Goal: Task Accomplishment & Management: Contribute content

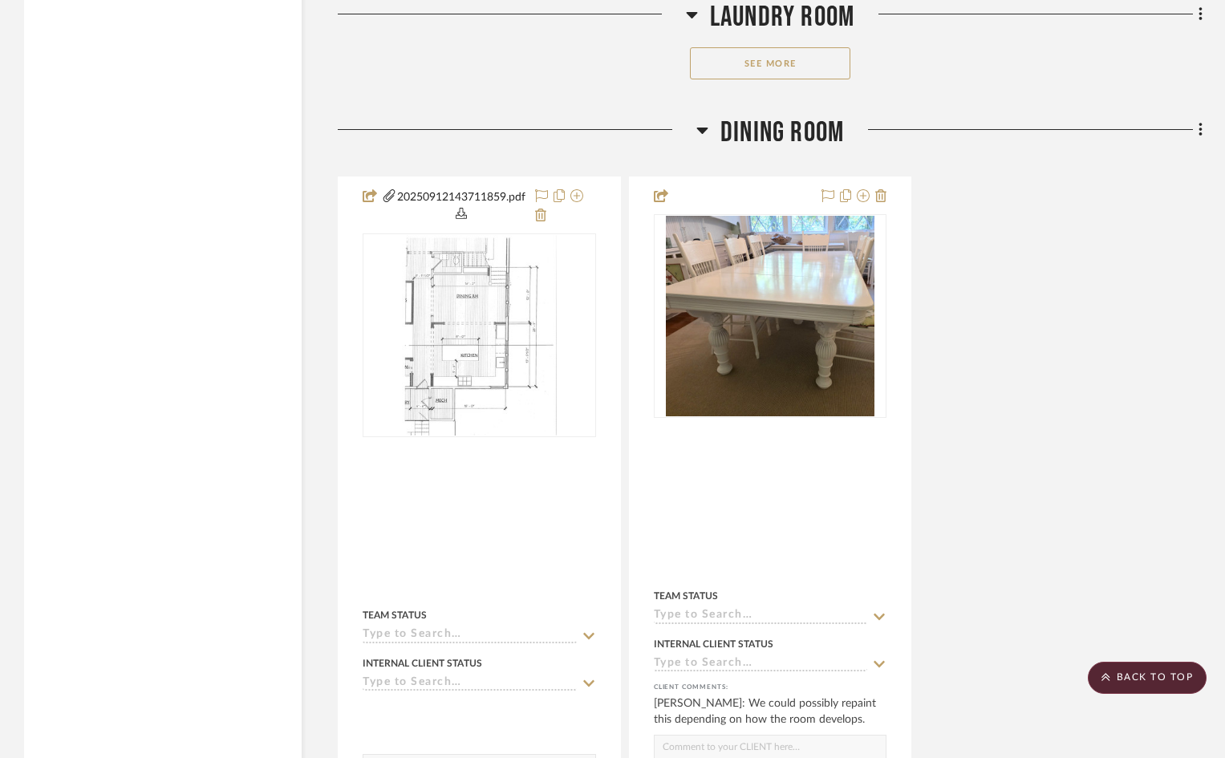
scroll to position [5733, 0]
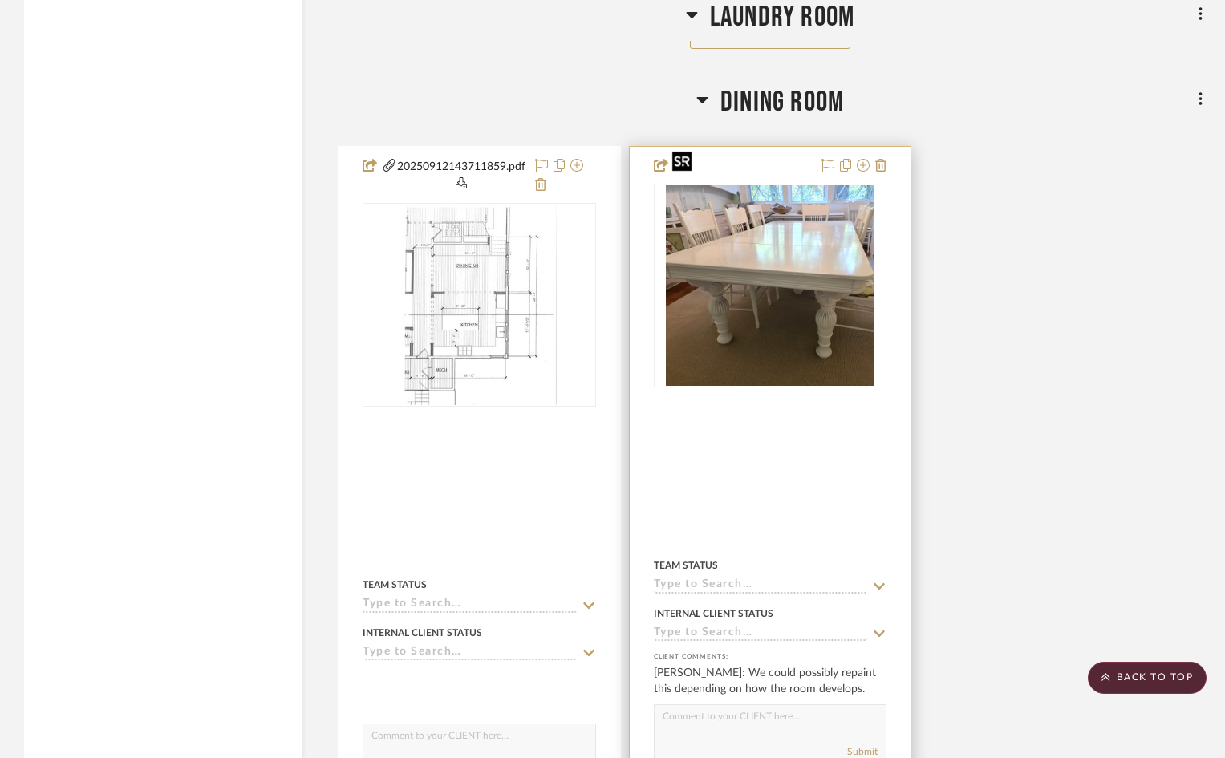
click at [0, 0] on img at bounding box center [0, 0] width 0 height 0
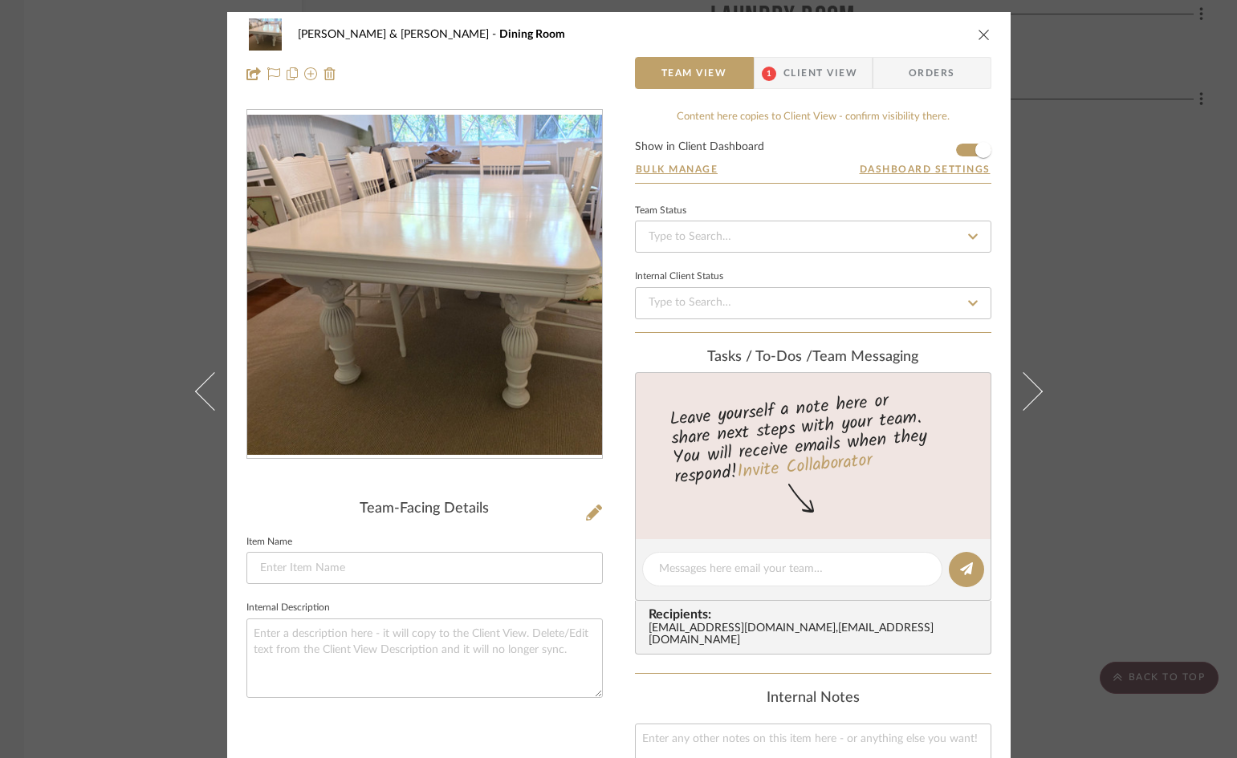
click at [800, 71] on span "Client View" at bounding box center [820, 73] width 74 height 32
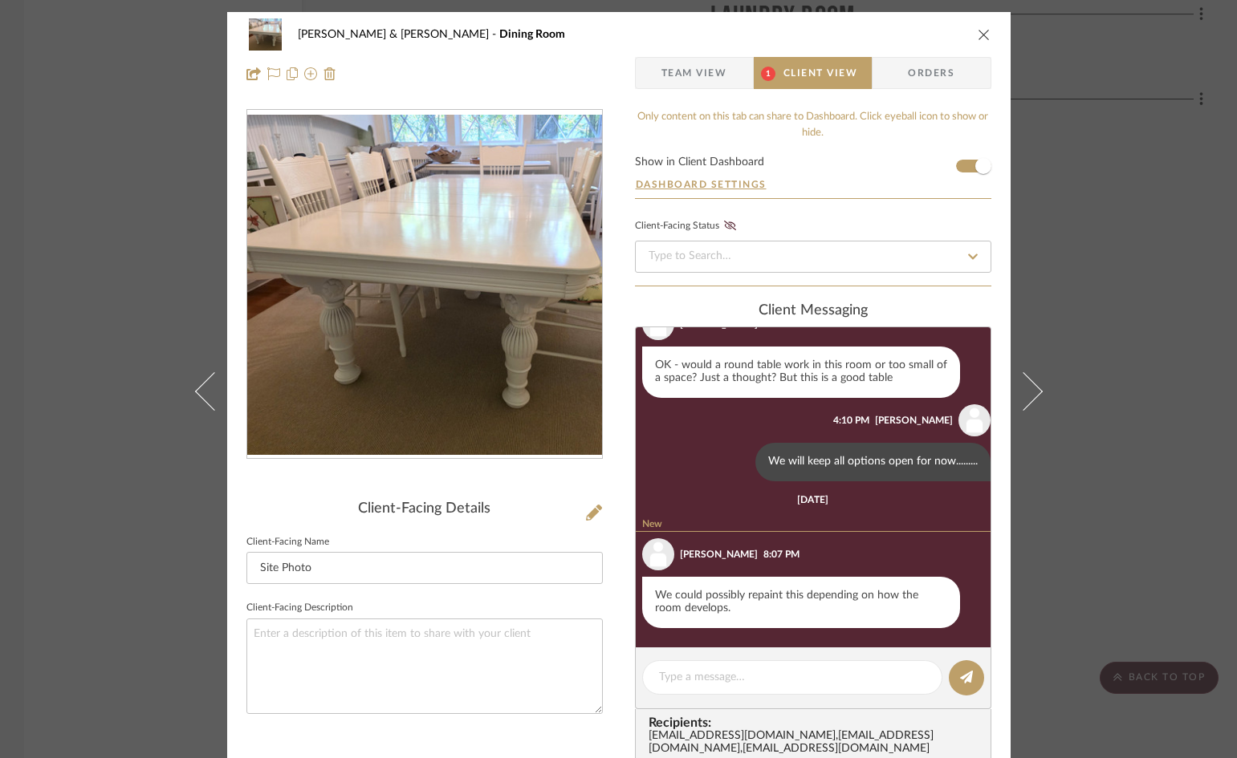
scroll to position [163, 0]
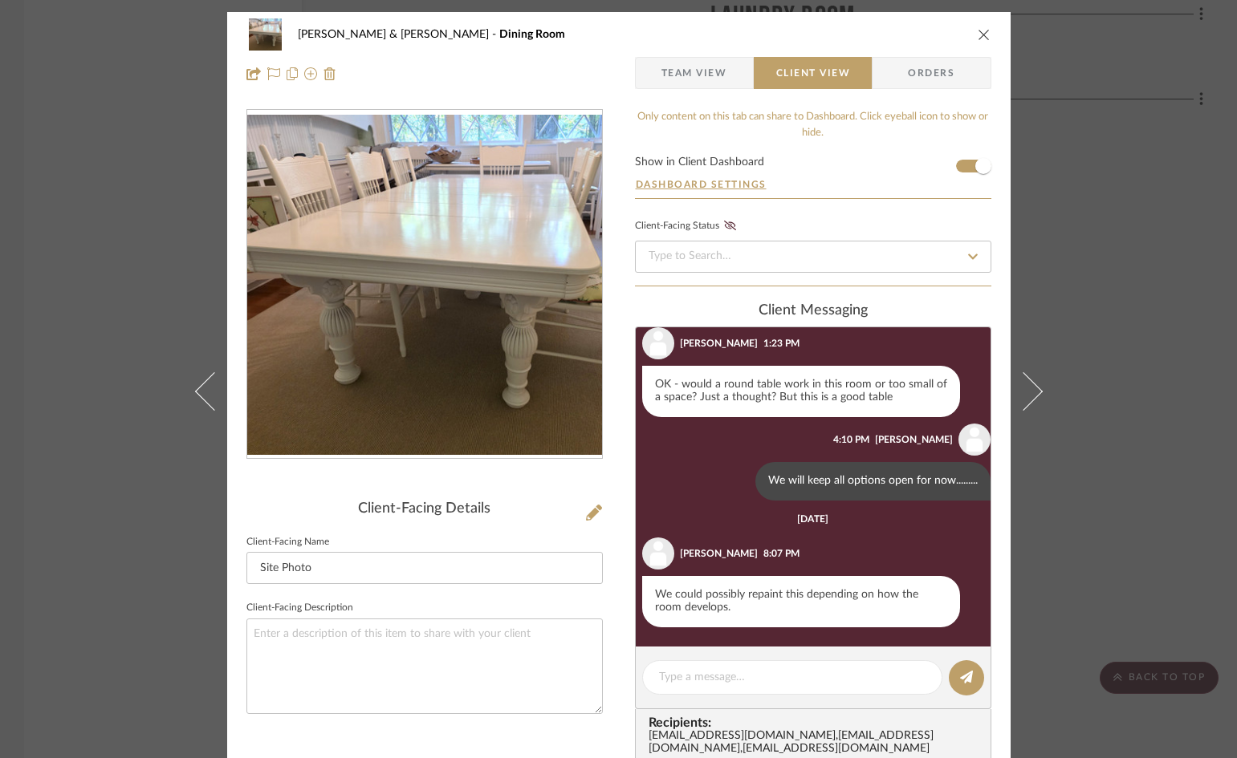
click at [977, 33] on icon "close" at bounding box center [983, 34] width 13 height 13
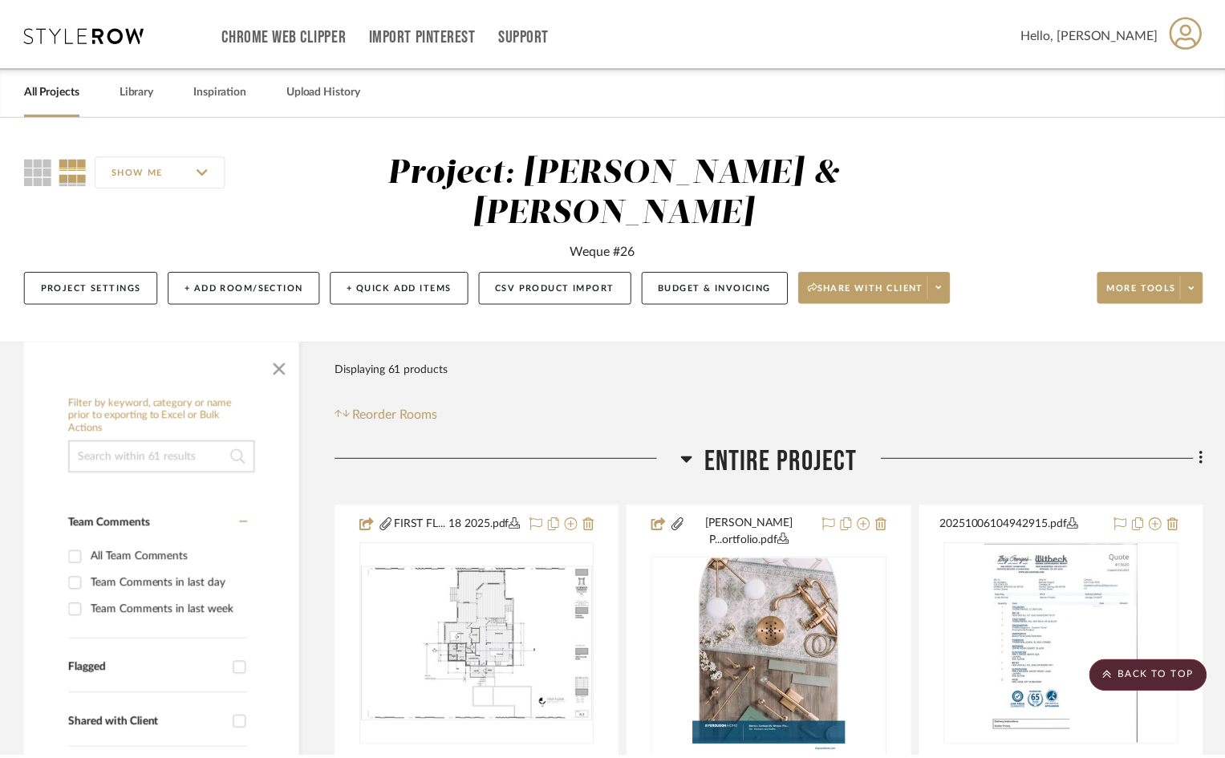
scroll to position [5733, 0]
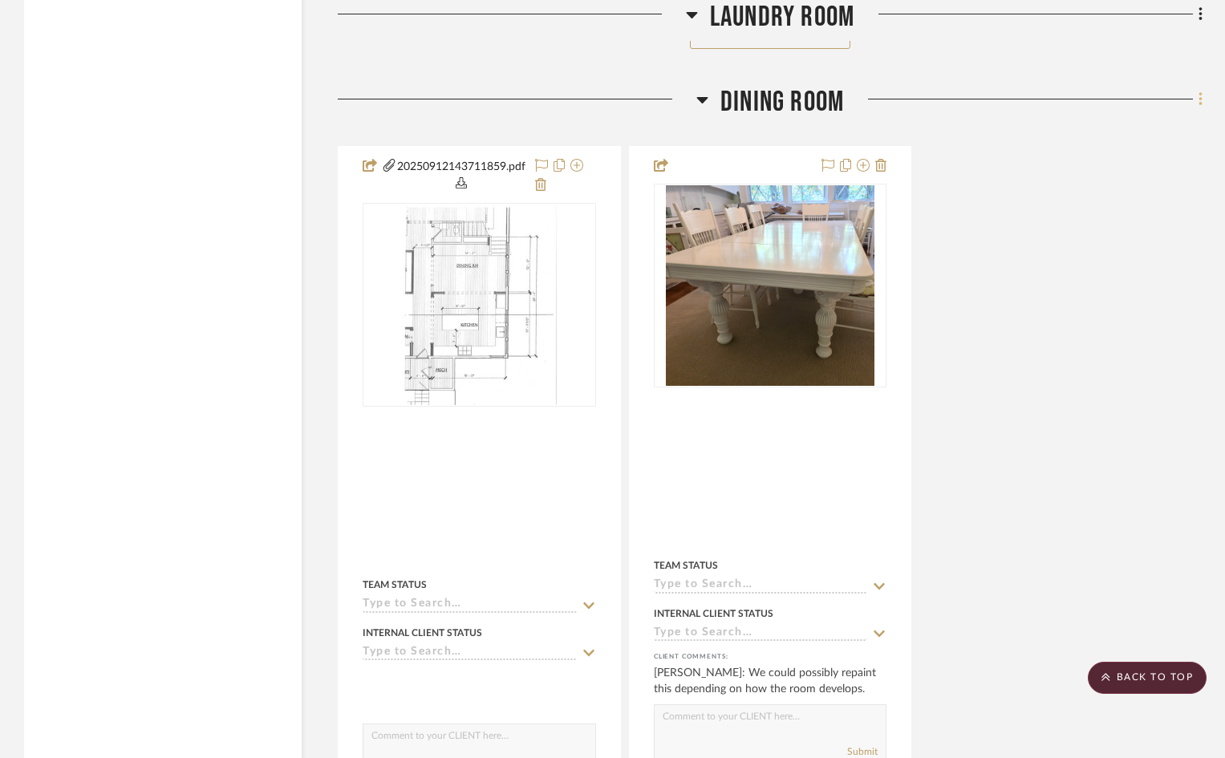
click at [1201, 92] on icon at bounding box center [1200, 99] width 3 height 14
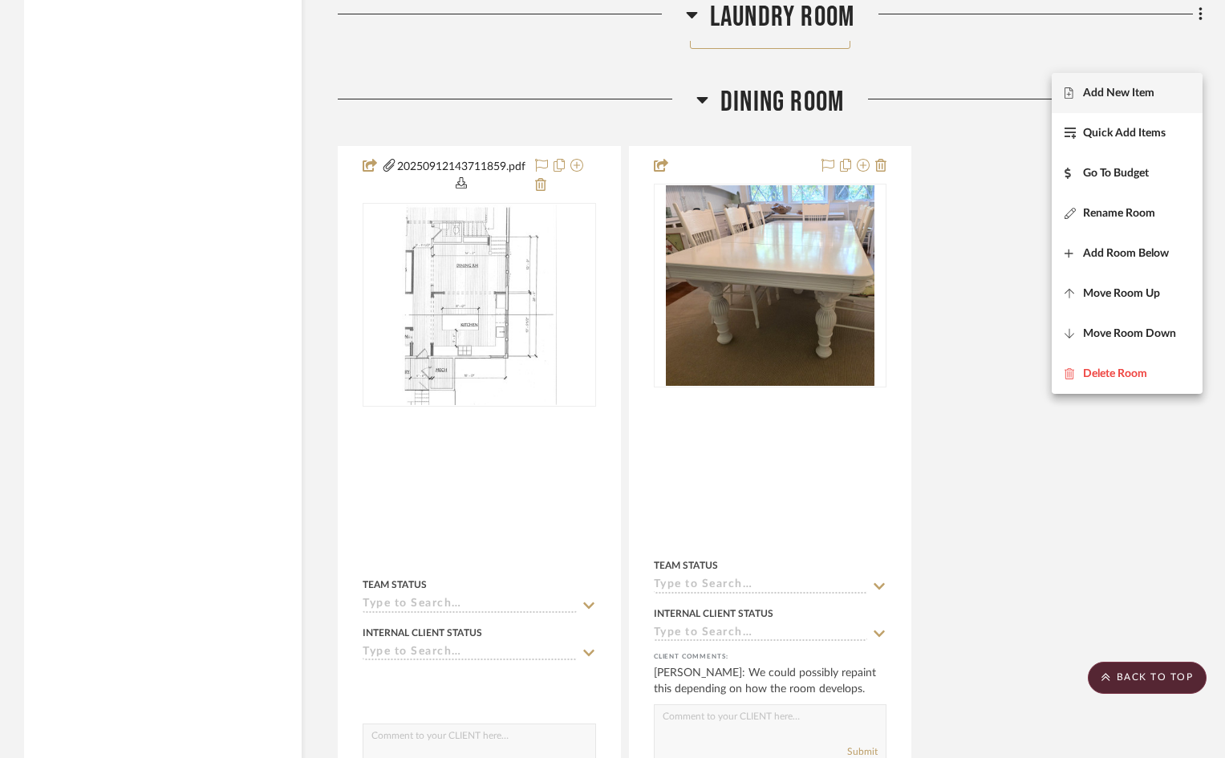
click at [1134, 91] on span "Add New Item" at bounding box center [1118, 94] width 71 height 14
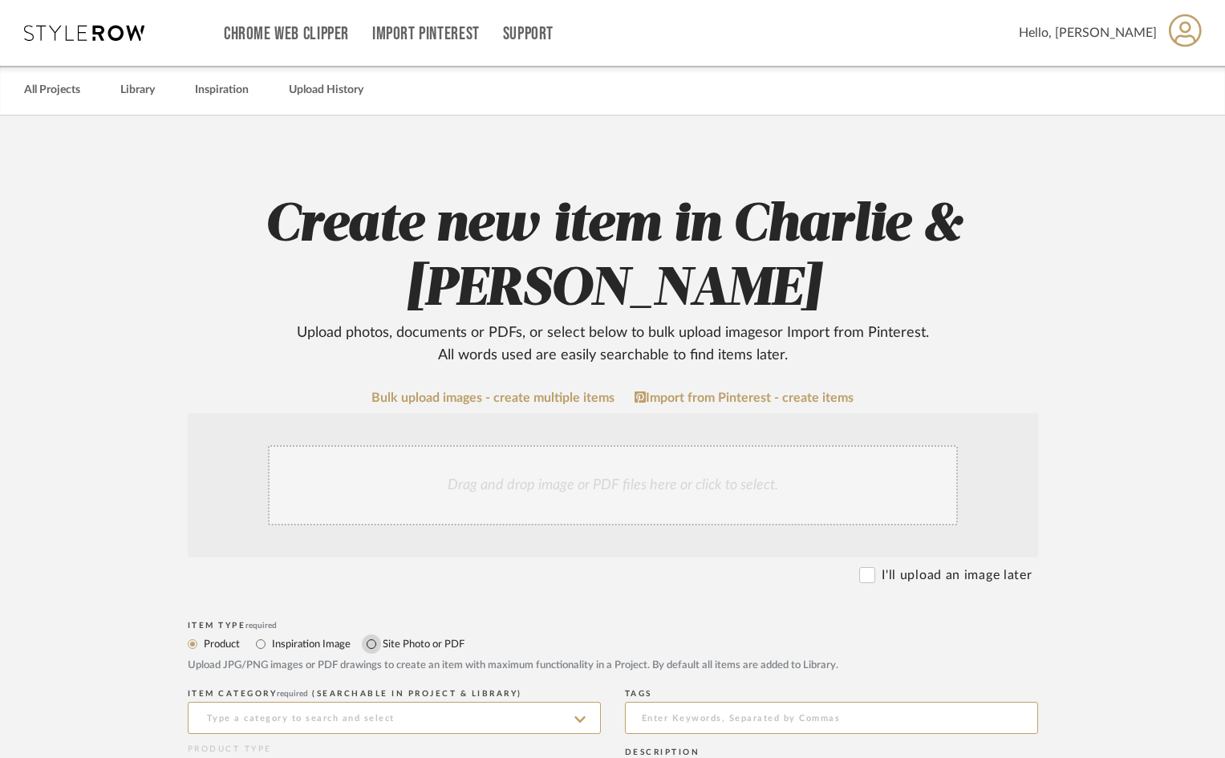
click at [372, 645] on input "Site Photo or PDF" at bounding box center [371, 644] width 19 height 19
radio input "true"
click at [416, 485] on div "Drag and drop image or PDF files here or click to select." at bounding box center [613, 485] width 690 height 80
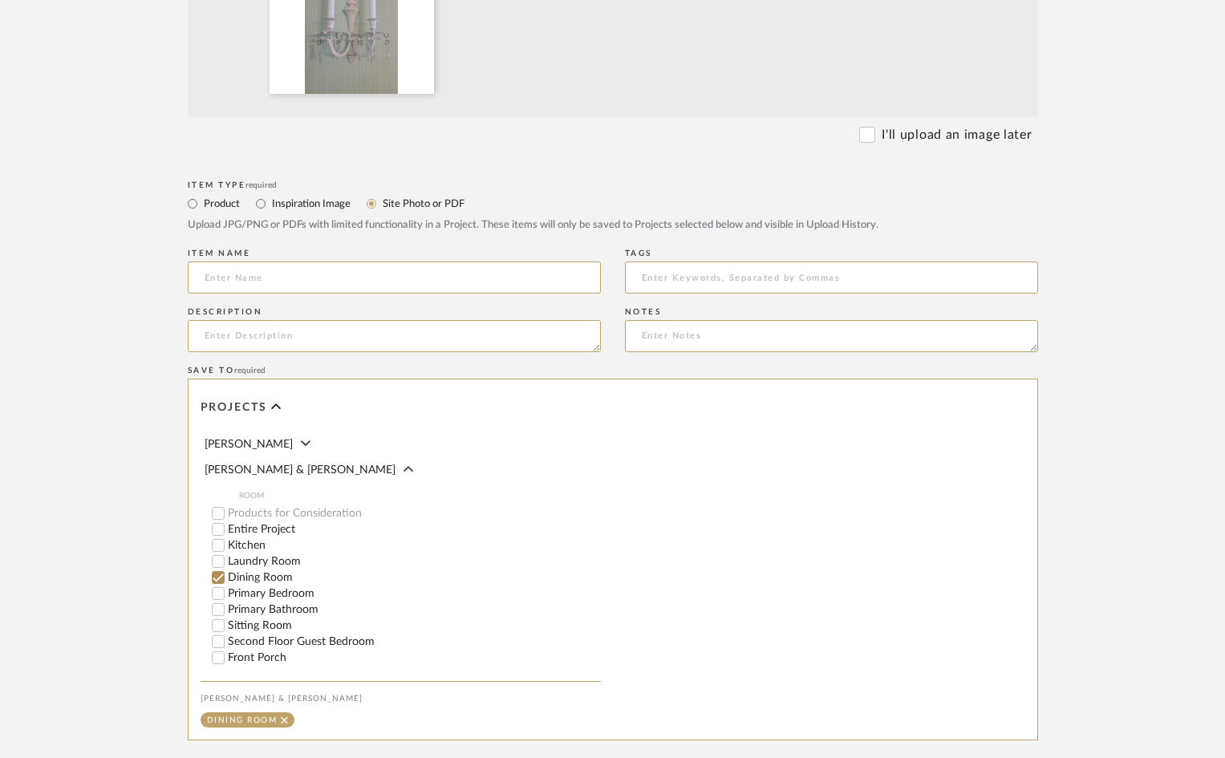
scroll to position [791, 0]
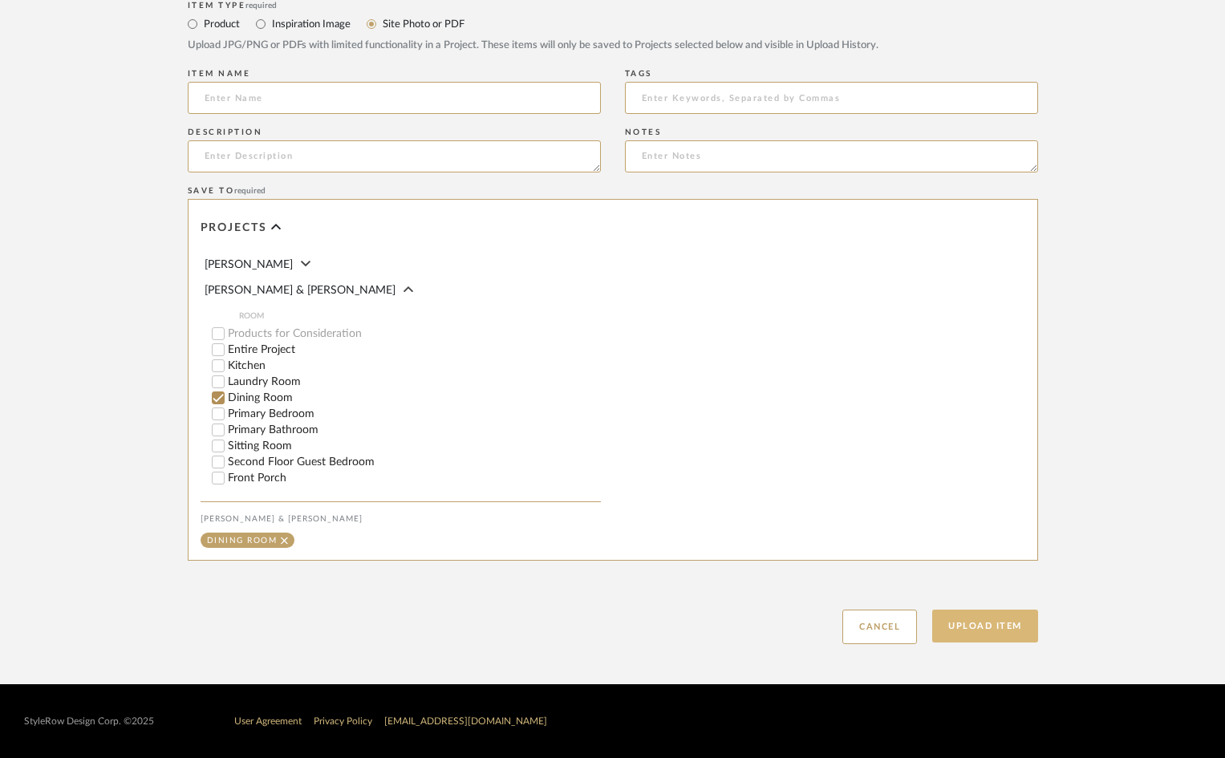
click at [1014, 627] on button "Upload Item" at bounding box center [985, 626] width 106 height 33
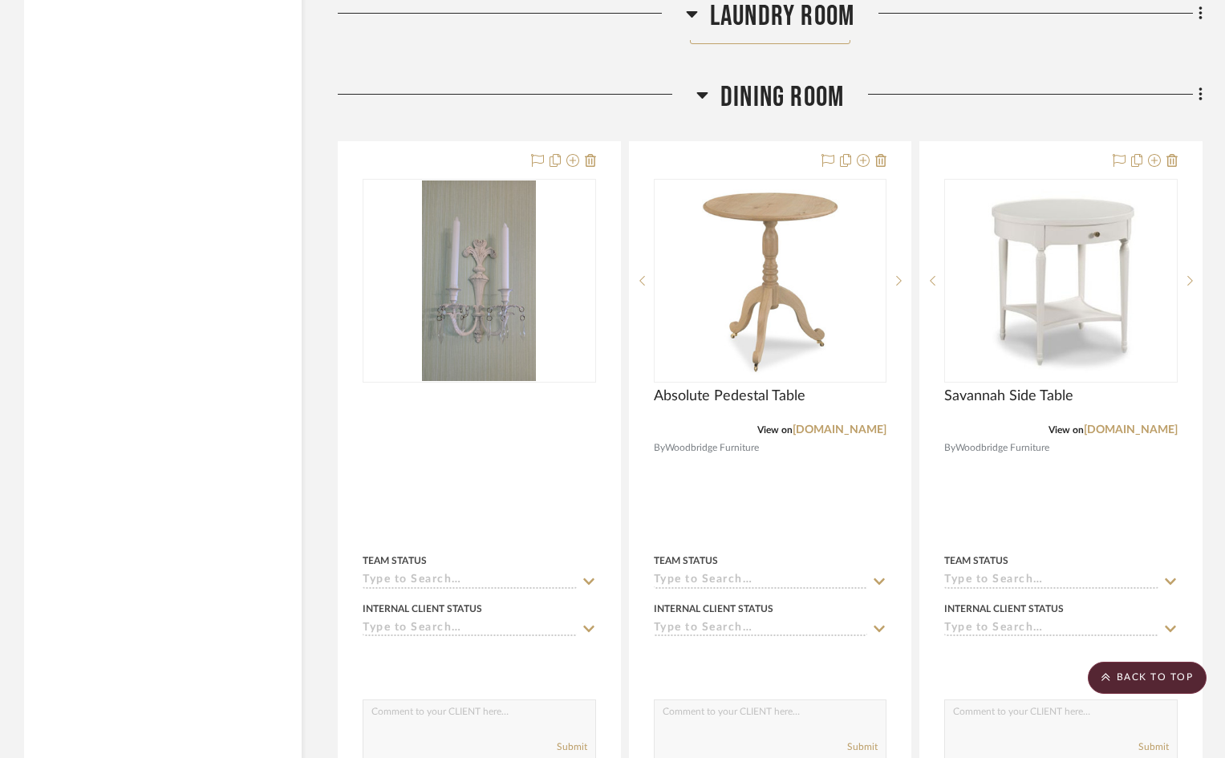
scroll to position [5755, 0]
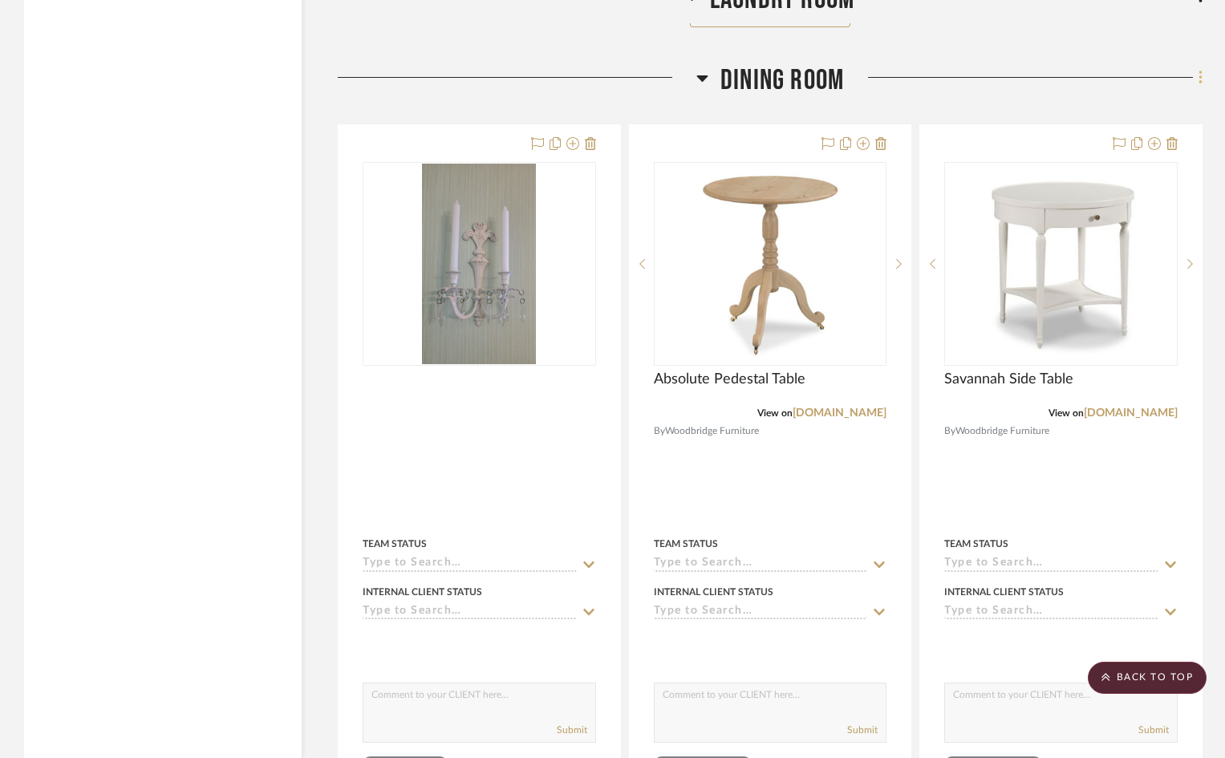
click at [1201, 71] on icon at bounding box center [1200, 78] width 3 height 14
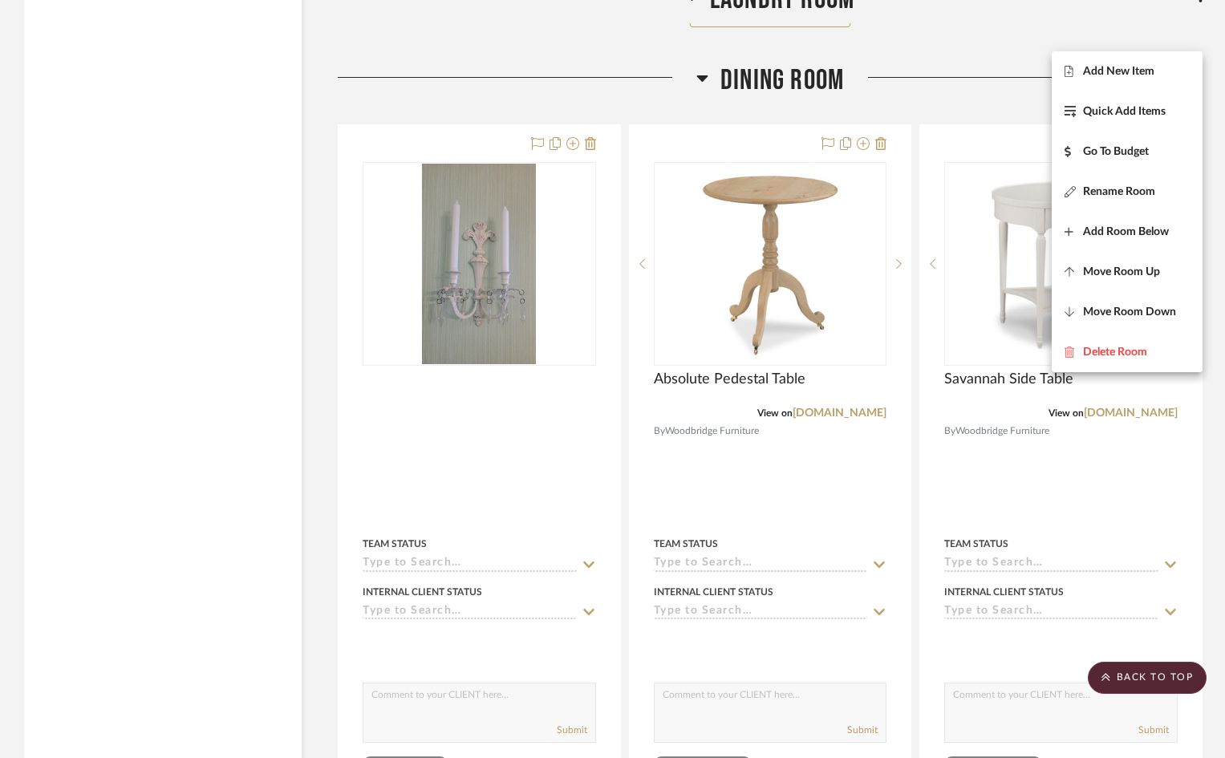
click at [1163, 71] on span "Add New Item" at bounding box center [1127, 72] width 125 height 14
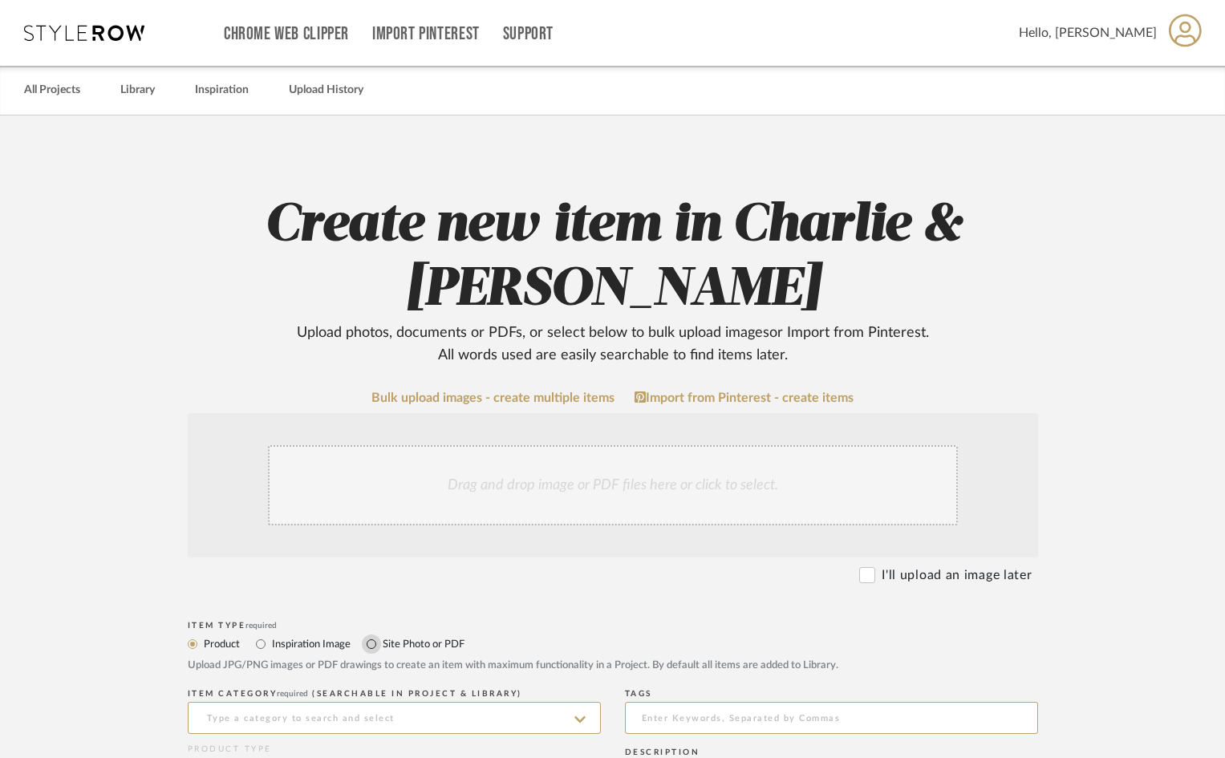
click at [369, 644] on input "Site Photo or PDF" at bounding box center [371, 644] width 19 height 19
radio input "true"
click at [375, 498] on div "Drag and drop image or PDF files here or click to select." at bounding box center [613, 485] width 690 height 80
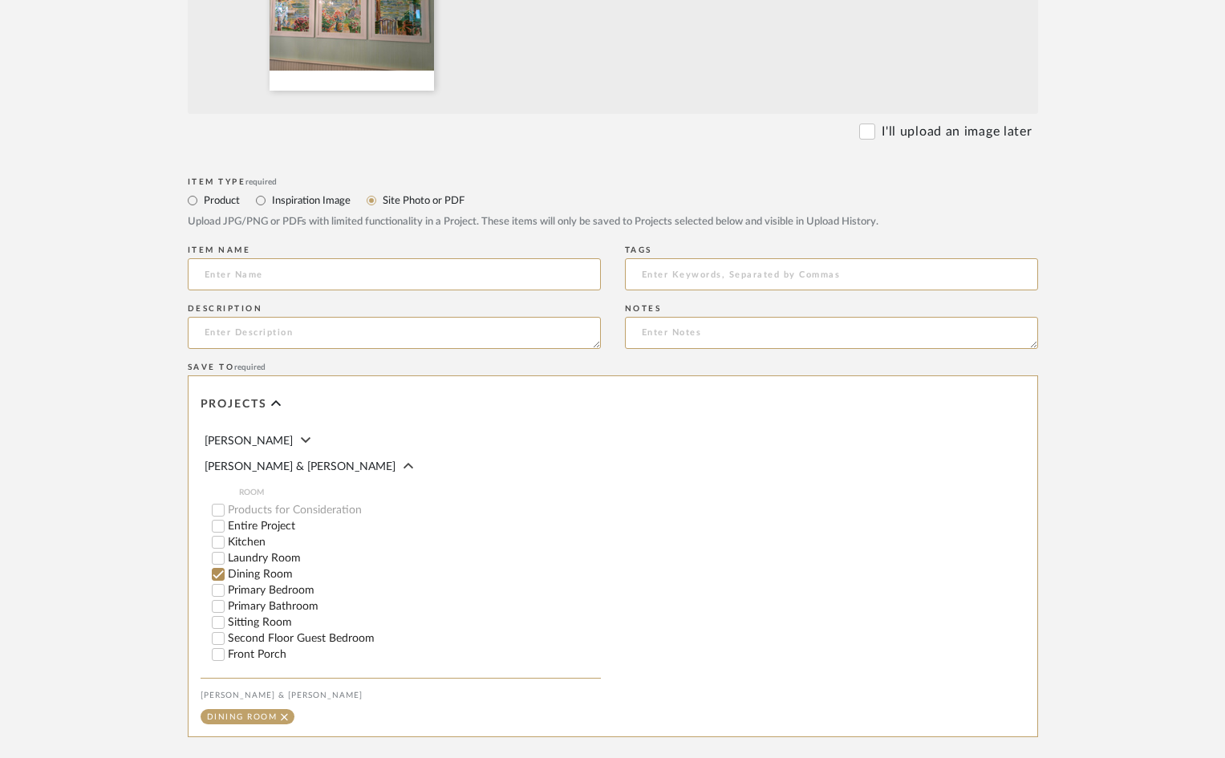
scroll to position [791, 0]
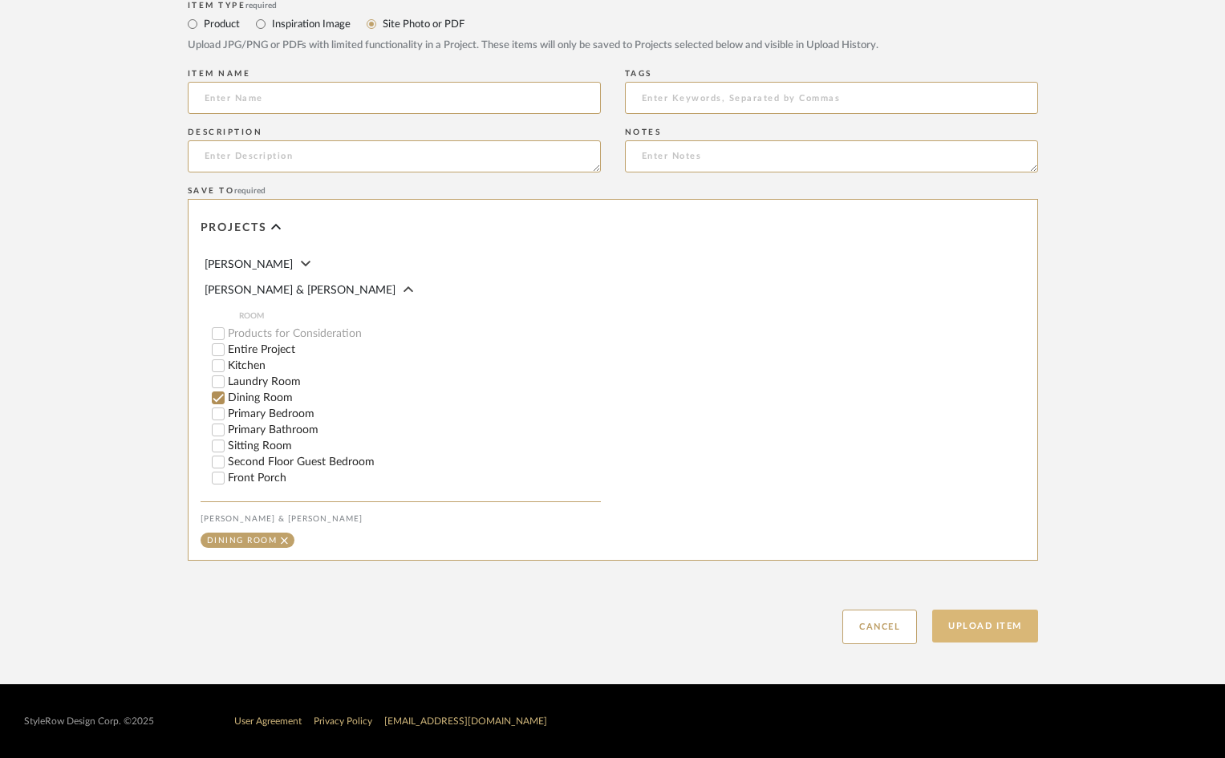
click at [1018, 626] on button "Upload Item" at bounding box center [985, 626] width 106 height 33
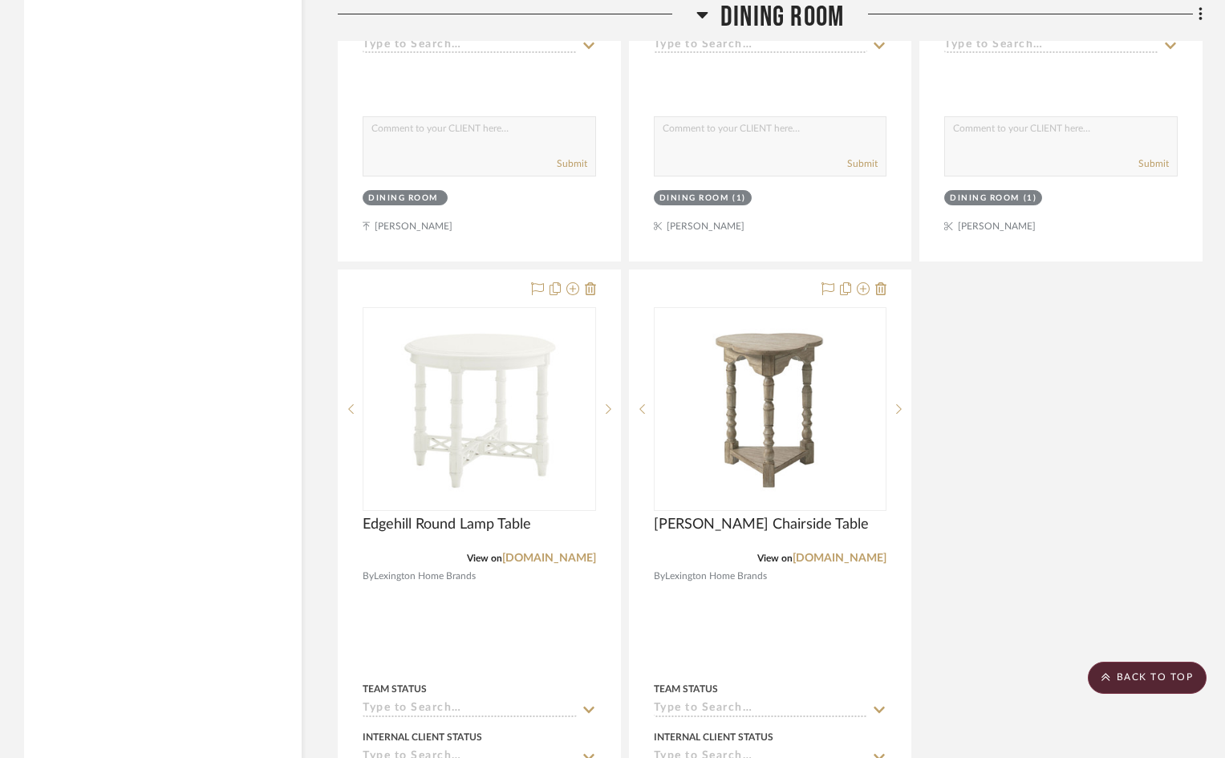
scroll to position [7325, 0]
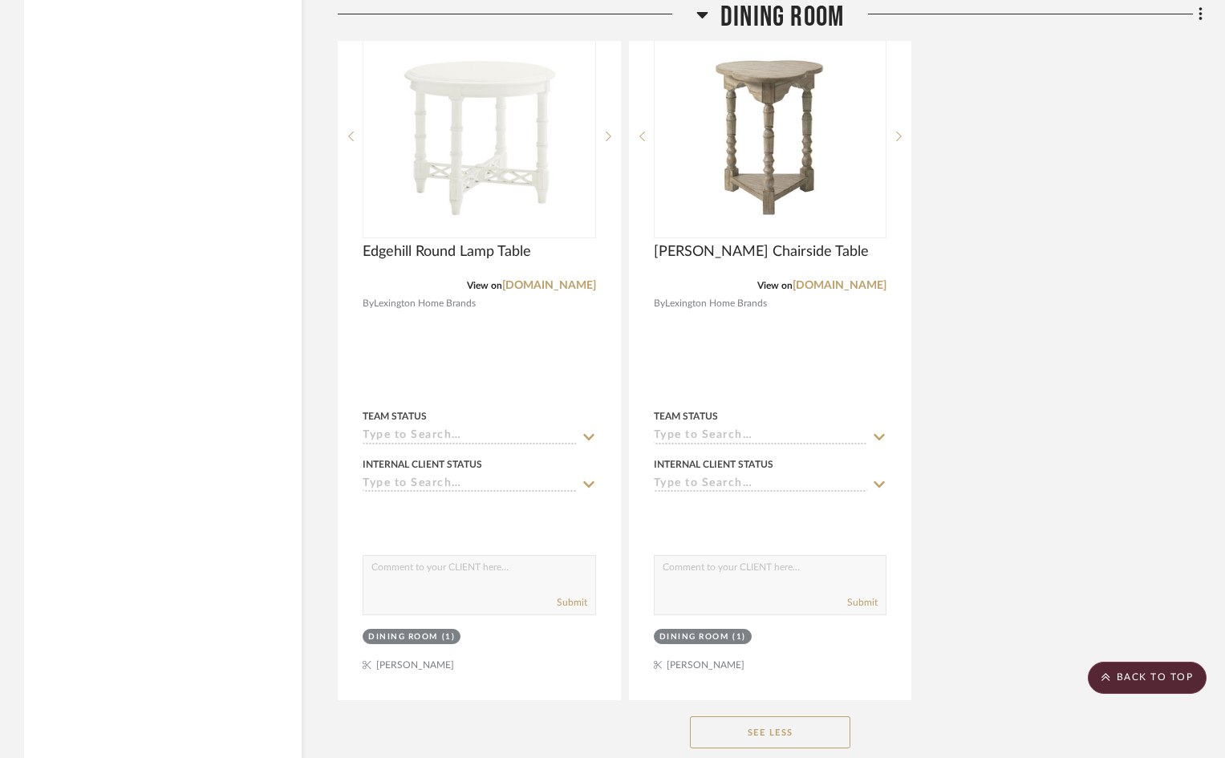
click at [772, 717] on button "See Less" at bounding box center [770, 733] width 160 height 32
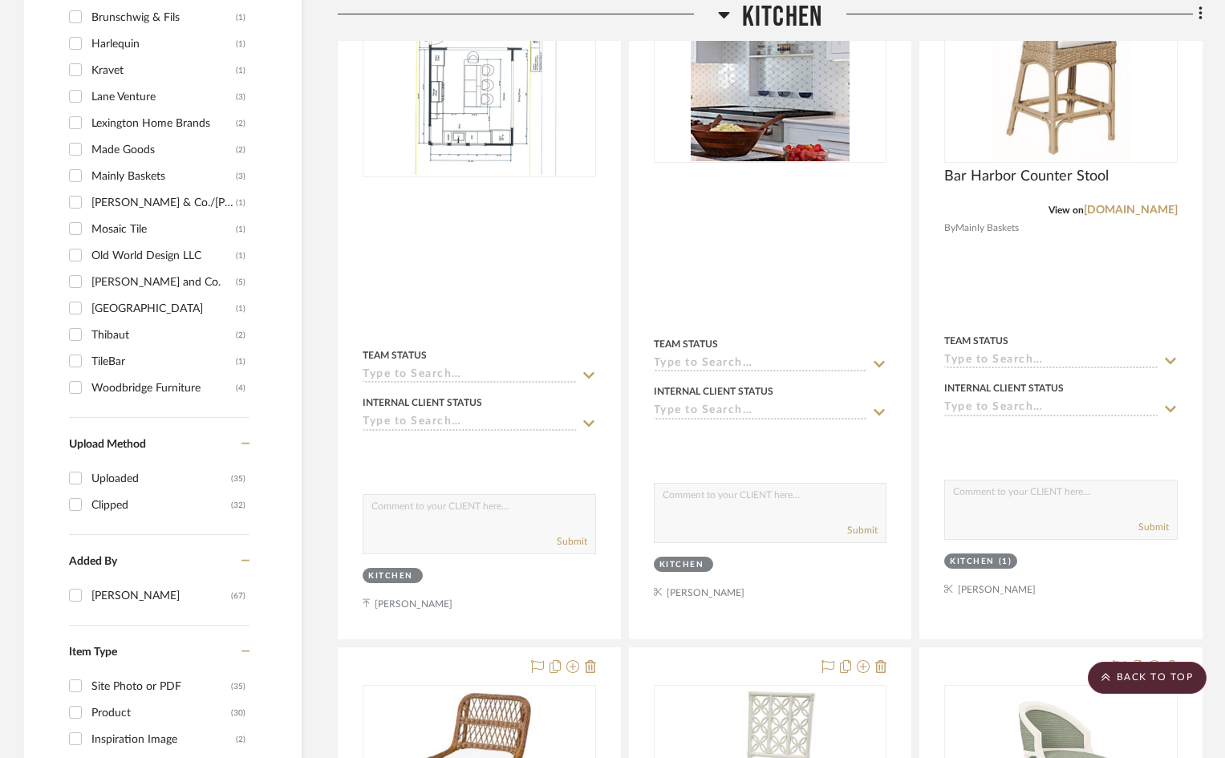
scroll to position [1227, 0]
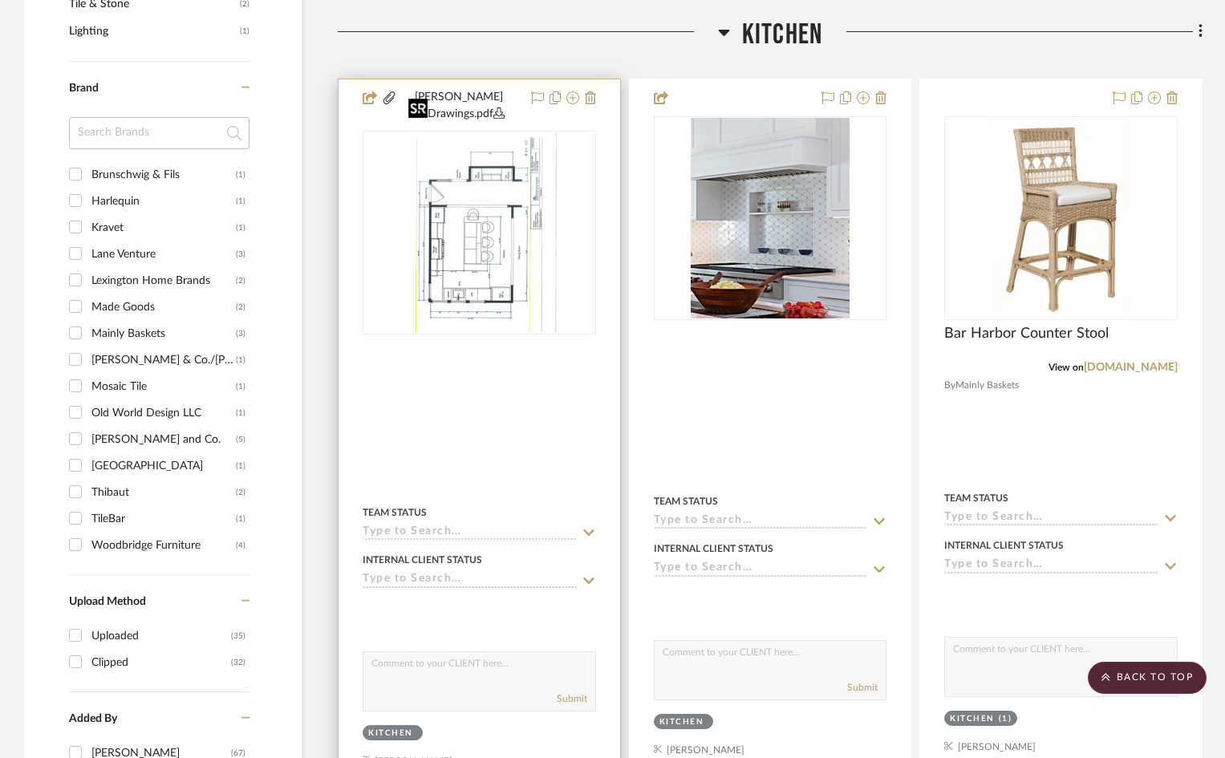
click at [485, 230] on img "0" at bounding box center [479, 232] width 155 height 201
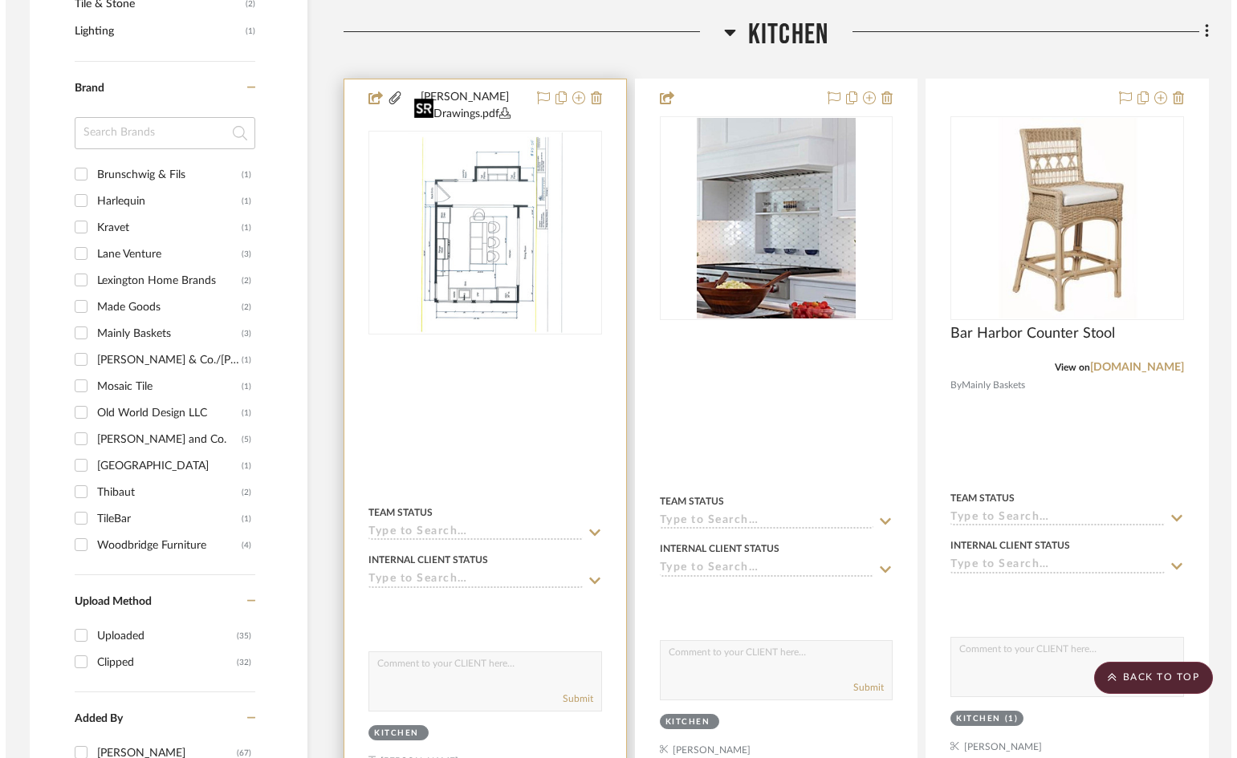
scroll to position [0, 0]
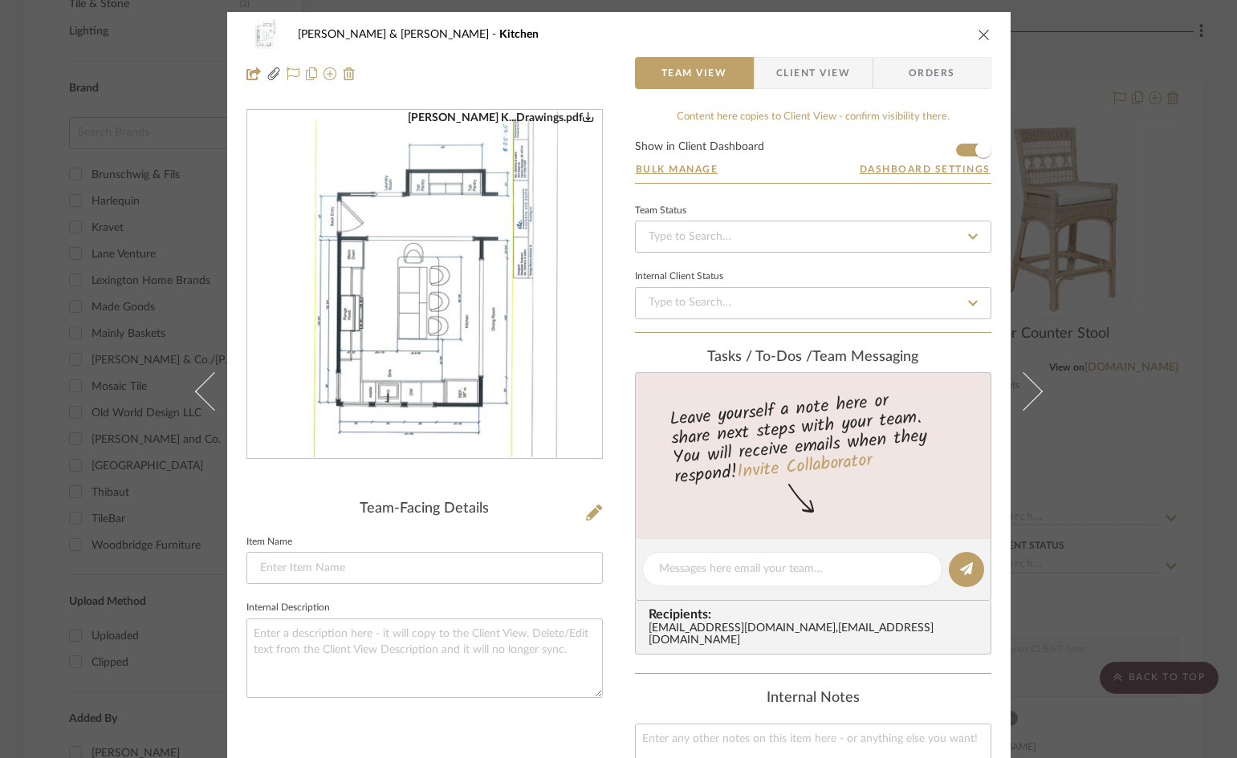
click at [978, 39] on icon "close" at bounding box center [983, 34] width 13 height 13
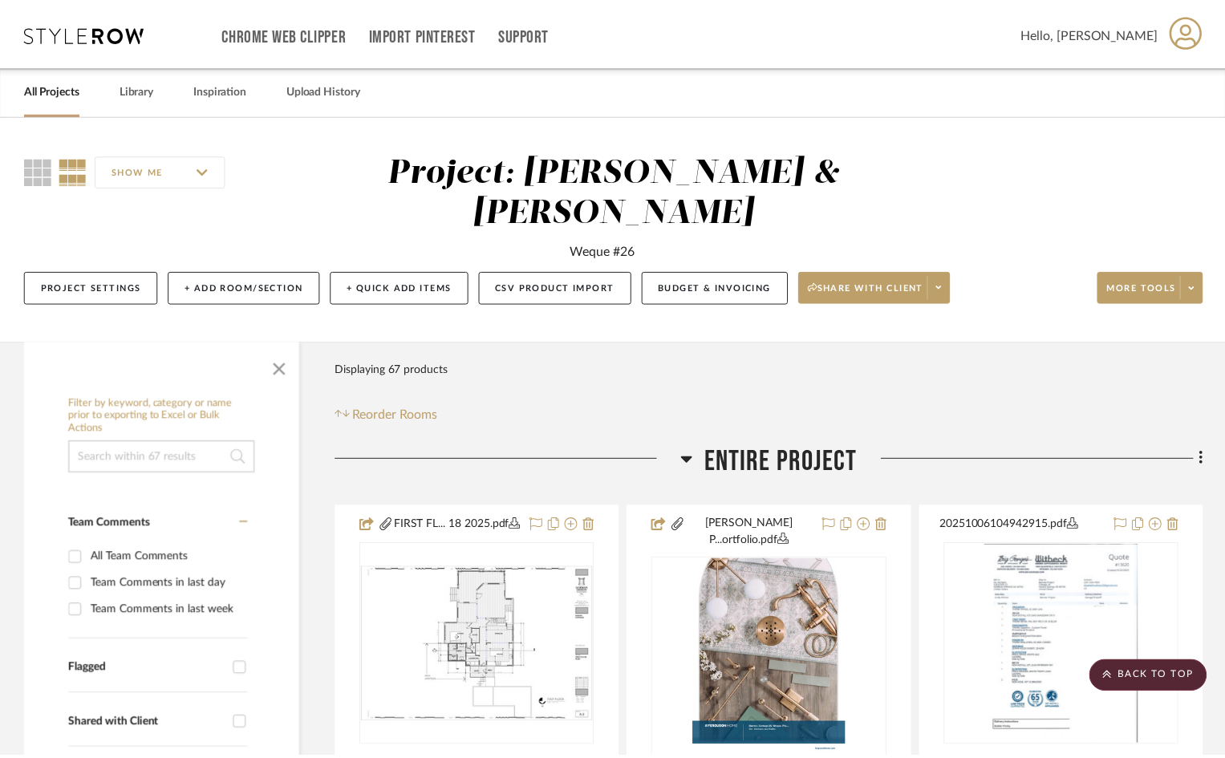
scroll to position [1227, 0]
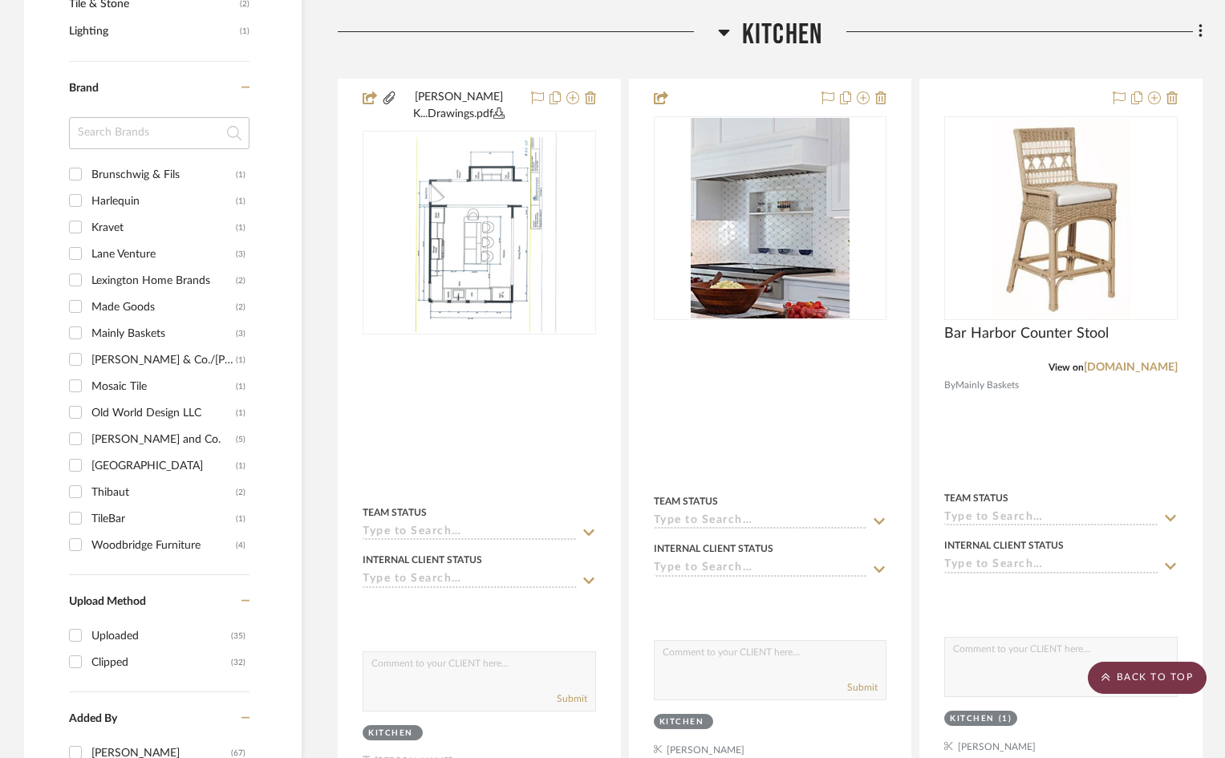
drag, startPoint x: 1153, startPoint y: 678, endPoint x: 1215, endPoint y: 497, distance: 191.6
click at [1153, 677] on scroll-to-top-button "BACK TO TOP" at bounding box center [1147, 678] width 119 height 32
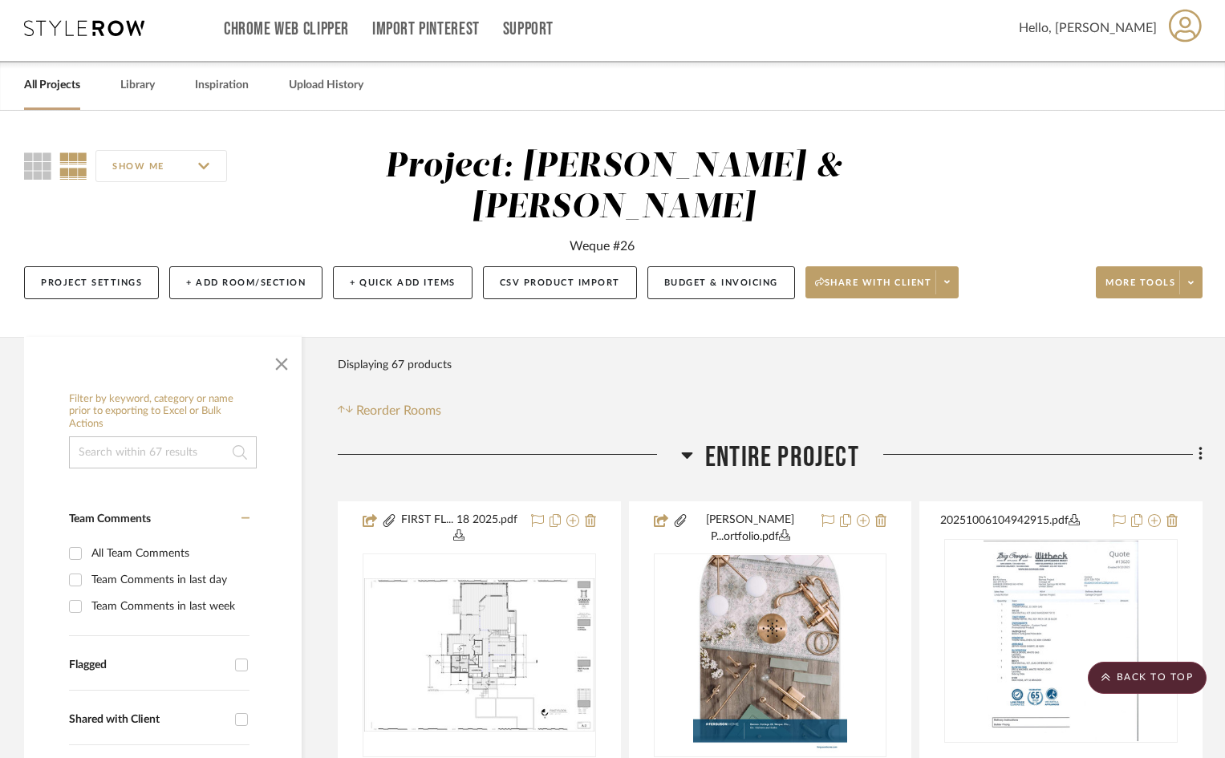
scroll to position [0, 0]
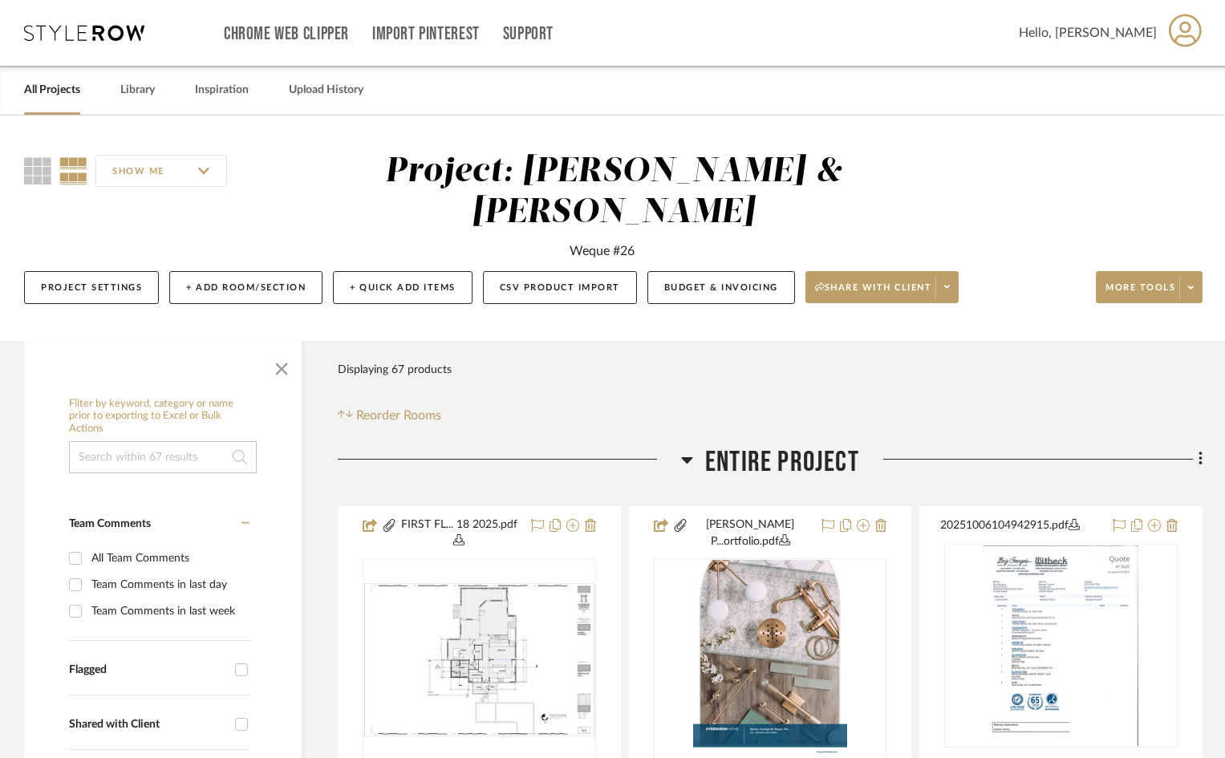
click at [1190, 27] on icon at bounding box center [1185, 30] width 33 height 33
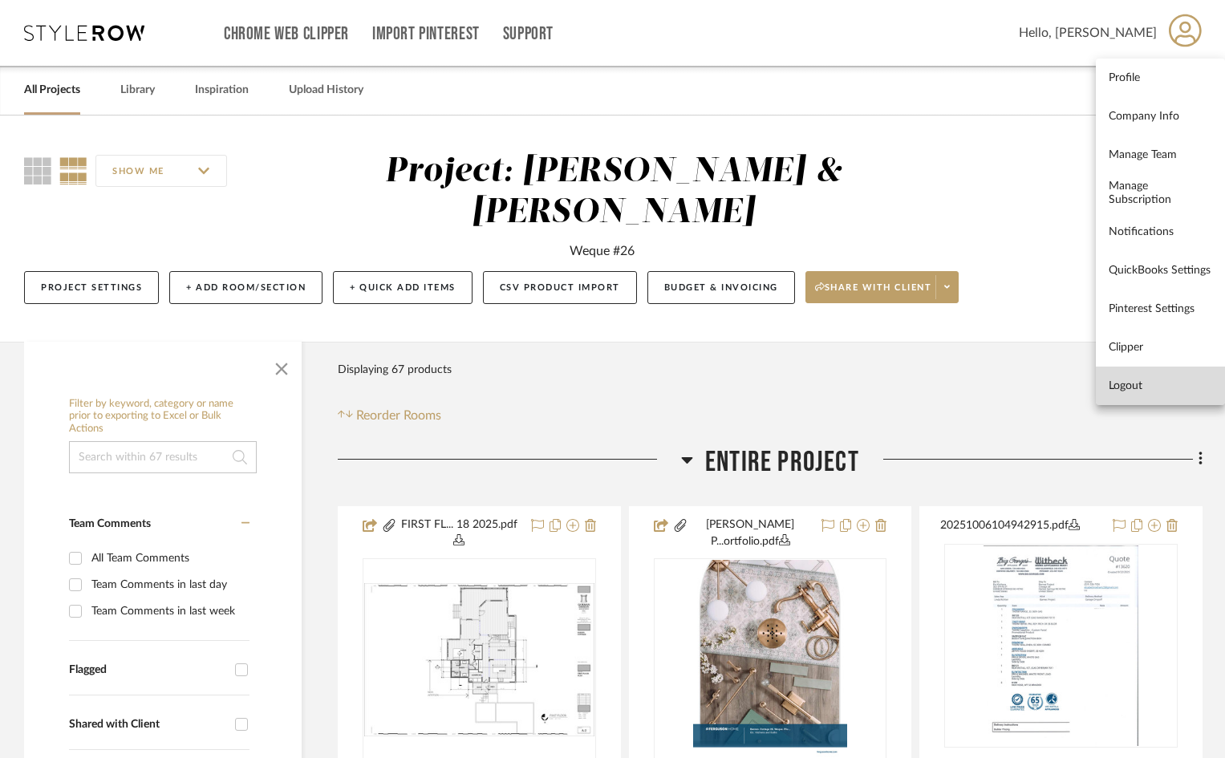
click at [1130, 385] on span "Logout" at bounding box center [1161, 386] width 104 height 14
